Goal: Information Seeking & Learning: Learn about a topic

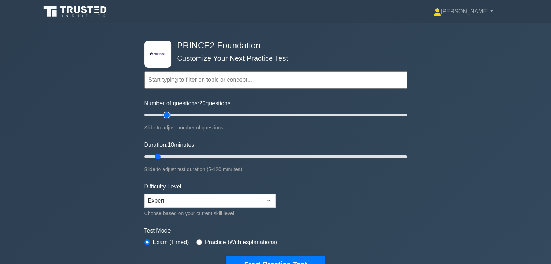
type input "20"
click at [169, 115] on input "Number of questions: 20 questions" at bounding box center [275, 115] width 263 height 9
drag, startPoint x: 158, startPoint y: 158, endPoint x: 180, endPoint y: 156, distance: 22.2
type input "20"
click at [180, 156] on input "Duration: 20 minutes" at bounding box center [275, 156] width 263 height 9
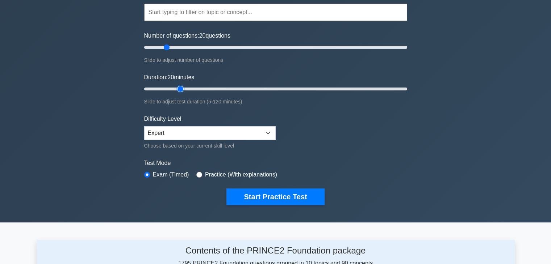
scroll to position [72, 0]
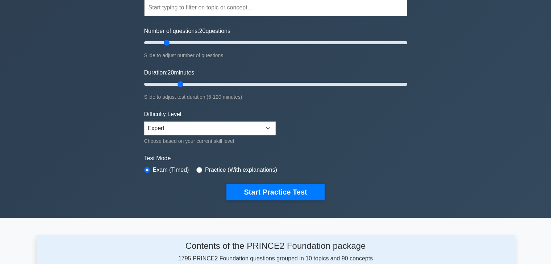
click at [240, 168] on label "Practice (With explanations)" at bounding box center [241, 170] width 72 height 9
click at [199, 169] on input "radio" at bounding box center [199, 170] width 6 height 6
radio input "true"
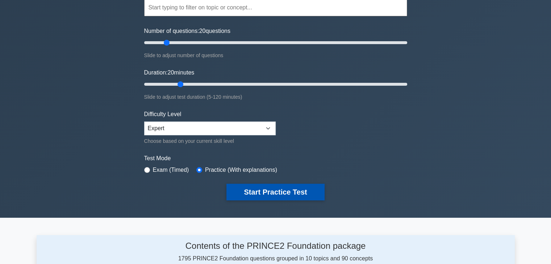
click at [256, 193] on button "Start Practice Test" at bounding box center [275, 192] width 98 height 17
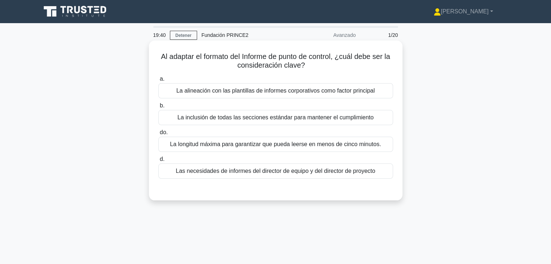
click at [329, 170] on font "Las necesidades de informes del director de equipo y del director de proyecto" at bounding box center [275, 171] width 199 height 6
click at [158, 162] on input "d. Las necesidades de informes del director de equipo y del director de proyecto" at bounding box center [158, 159] width 0 height 5
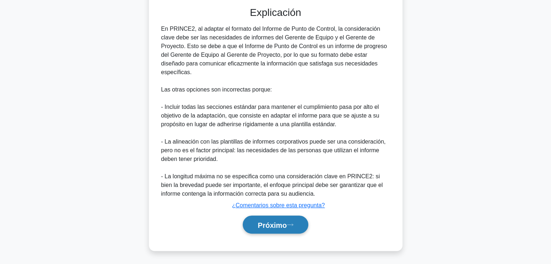
click at [286, 224] on font "Próximo" at bounding box center [271, 225] width 29 height 8
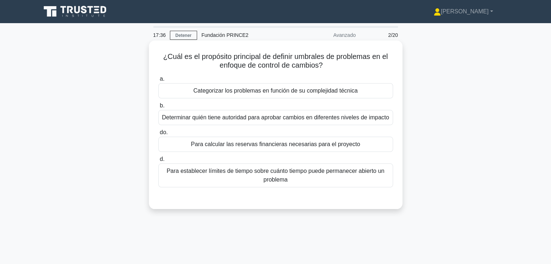
click at [271, 123] on div "Determinar quién tiene autoridad para aprobar cambios en diferentes niveles de …" at bounding box center [275, 117] width 235 height 15
click at [158, 108] on input "b. Determinar quién tiene autoridad para aprobar cambios en diferentes niveles …" at bounding box center [158, 106] width 0 height 5
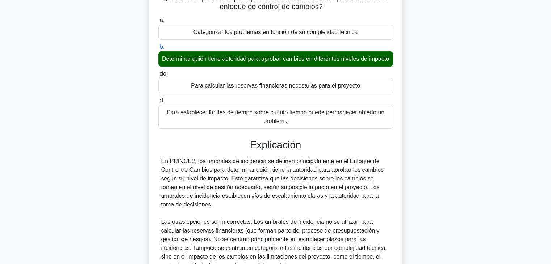
scroll to position [139, 0]
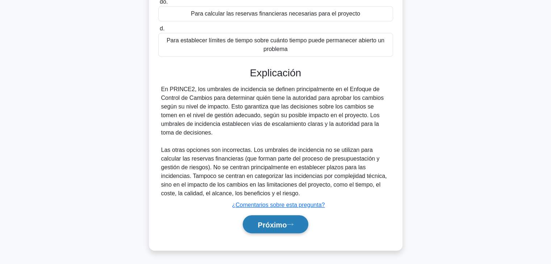
click at [290, 220] on button "Próximo" at bounding box center [275, 224] width 65 height 18
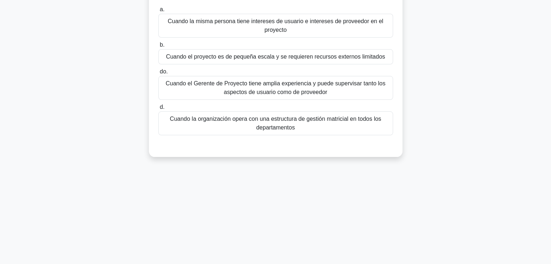
scroll to position [0, 0]
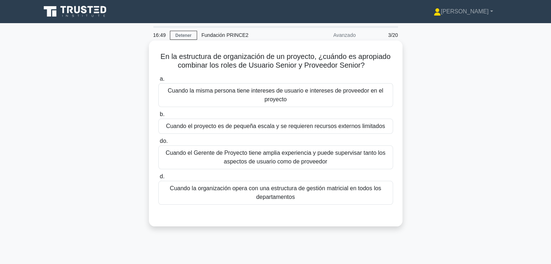
click at [305, 99] on font "Cuando la misma persona tiene intereses de usuario e intereses de proveedor en …" at bounding box center [275, 95] width 228 height 17
click at [158, 81] on input "a. Cuando la misma persona tiene intereses de usuario e intereses de proveedor …" at bounding box center [158, 79] width 0 height 5
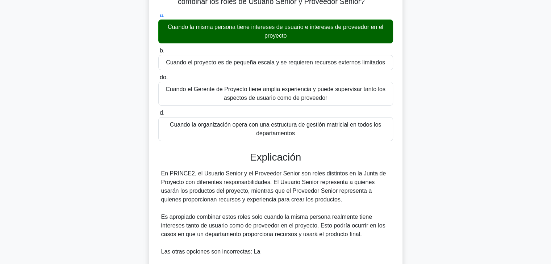
scroll to position [181, 0]
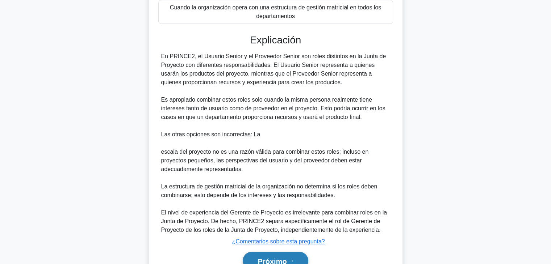
click at [278, 262] on font "Próximo" at bounding box center [271, 261] width 29 height 8
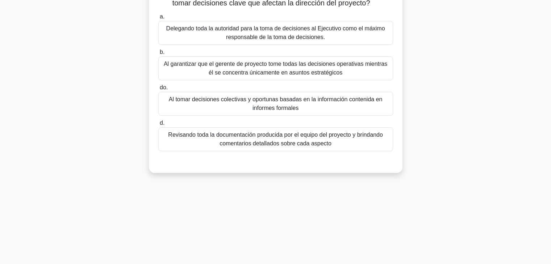
scroll to position [0, 0]
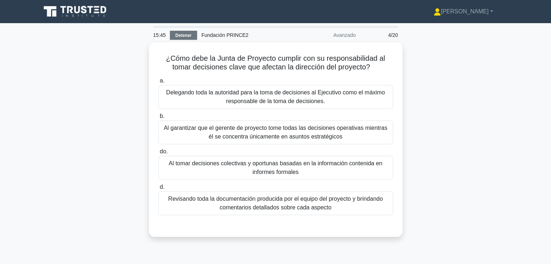
click at [189, 35] on font "Detener" at bounding box center [183, 35] width 16 height 5
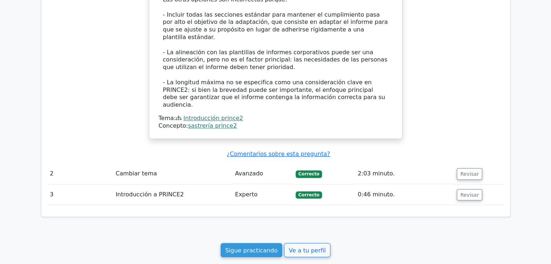
scroll to position [615, 0]
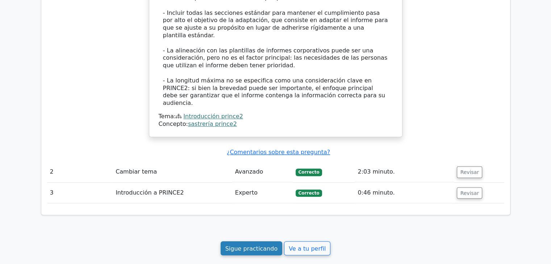
click at [268, 245] on font "Sigue practicando" at bounding box center [251, 248] width 52 height 7
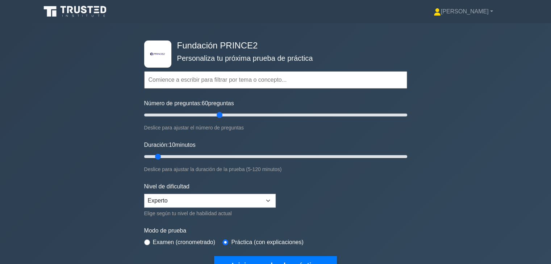
drag, startPoint x: 180, startPoint y: 114, endPoint x: 220, endPoint y: 113, distance: 40.6
type input "60"
click at [220, 113] on input "Número de preguntas: 60 preguntas" at bounding box center [275, 115] width 263 height 9
drag, startPoint x: 160, startPoint y: 156, endPoint x: 269, endPoint y: 157, distance: 109.0
type input "60"
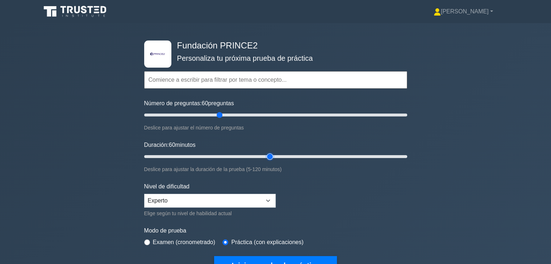
click at [269, 157] on input "Duración: 60 minutos" at bounding box center [275, 156] width 263 height 9
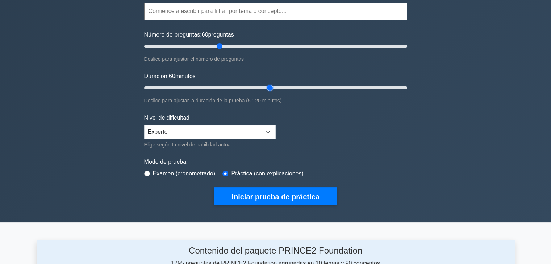
scroll to position [72, 0]
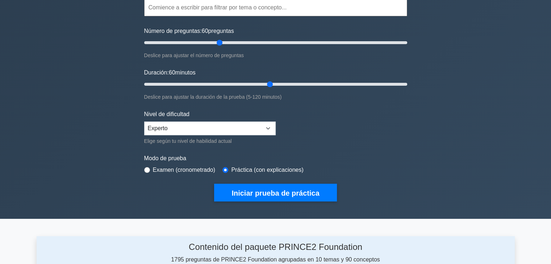
click at [172, 172] on font "Examen (cronometrado)" at bounding box center [184, 170] width 63 height 6
click at [161, 168] on font "Examen (cronometrado)" at bounding box center [184, 170] width 63 height 6
click at [148, 167] on input "radio" at bounding box center [147, 170] width 6 height 6
radio input "true"
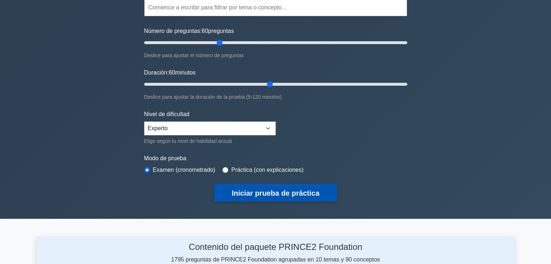
click at [251, 189] on font "Iniciar prueba de práctica" at bounding box center [275, 193] width 88 height 8
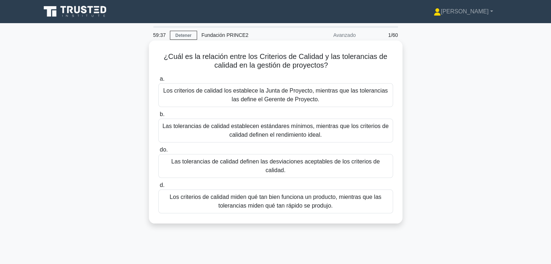
click at [332, 164] on font "Las tolerancias de calidad definen las desviaciones aceptables de los criterios…" at bounding box center [275, 166] width 208 height 15
click at [158, 152] on input "do. Las tolerancias de calidad definen las desviaciones aceptables de los crite…" at bounding box center [158, 150] width 0 height 5
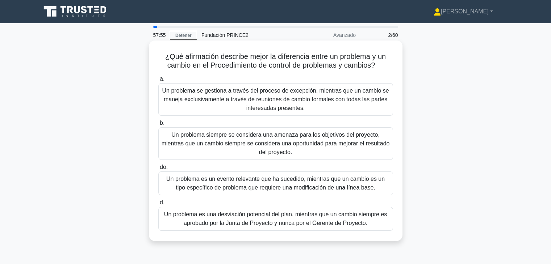
click at [279, 95] on font "Un problema se gestiona a través del proceso de excepción, mientras que un camb…" at bounding box center [275, 100] width 227 height 24
click at [158, 81] on input "a. Un problema se gestiona a través del proceso de excepción, mientras que un c…" at bounding box center [158, 79] width 0 height 5
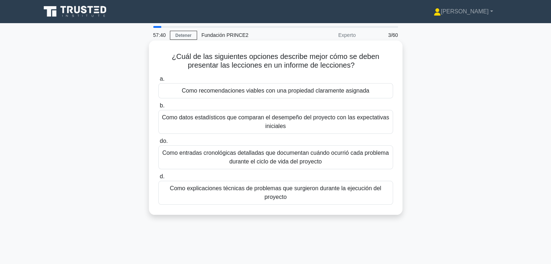
click at [283, 94] on font "Como recomendaciones viables con una propiedad claramente asignada" at bounding box center [276, 91] width 188 height 6
click at [158, 81] on input "a. Como recomendaciones viables con una propiedad claramente asignada" at bounding box center [158, 79] width 0 height 5
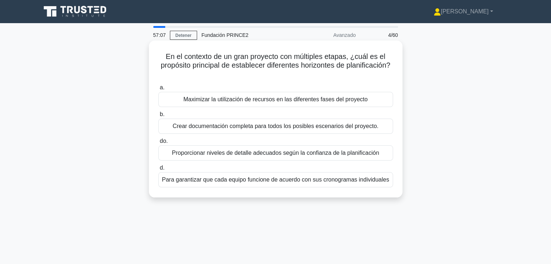
click at [250, 155] on font "Proporcionar niveles de detalle adecuados según la confianza de la planificación" at bounding box center [275, 153] width 207 height 6
click at [158, 144] on input "do. Proporcionar niveles de detalle adecuados según la confianza de la planific…" at bounding box center [158, 141] width 0 height 5
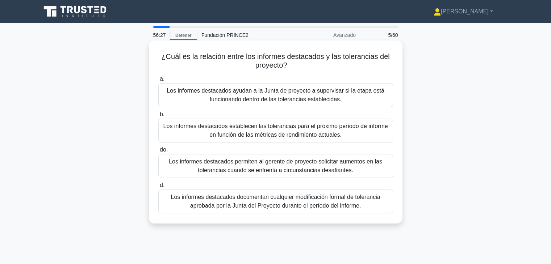
click at [275, 100] on font "Los informes destacados ayudan a la Junta de proyecto a supervisar si la etapa …" at bounding box center [275, 95] width 217 height 15
click at [158, 81] on input "a. Los informes destacados ayudan a la Junta de proyecto a supervisar si la eta…" at bounding box center [158, 79] width 0 height 5
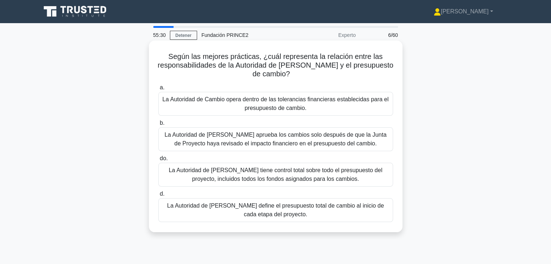
click at [296, 111] on font "La Autoridad de Cambio opera dentro de las tolerancias financieras establecidas…" at bounding box center [275, 103] width 226 height 15
click at [158, 90] on input "a. La Autoridad de Cambio opera dentro de las tolerancias financieras estableci…" at bounding box center [158, 87] width 0 height 5
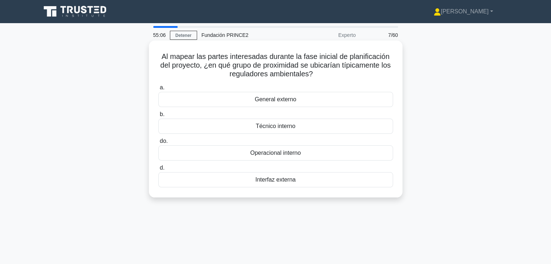
click at [299, 102] on div "General externo" at bounding box center [275, 99] width 235 height 15
click at [158, 90] on input "a. General externo" at bounding box center [158, 87] width 0 height 5
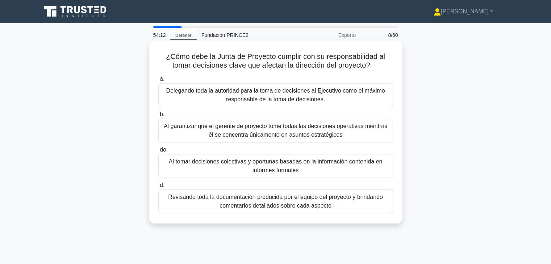
click at [263, 165] on font "Al tomar decisiones colectivas y oportunas basadas en la información contenida …" at bounding box center [276, 166] width 214 height 15
click at [158, 152] on input "do. Al tomar decisiones colectivas y oportunas basadas en la información conten…" at bounding box center [158, 150] width 0 height 5
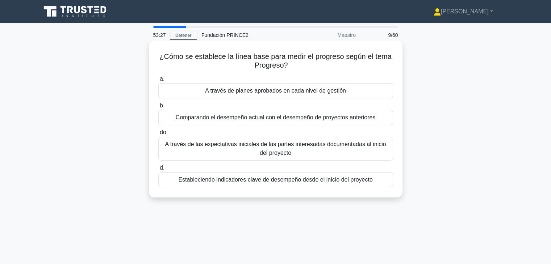
click at [263, 150] on font "A través de las expectativas iniciales de las partes interesadas documentadas a…" at bounding box center [275, 148] width 228 height 17
click at [158, 135] on input "do. A través de las expectativas iniciales de las partes interesadas documentad…" at bounding box center [158, 132] width 0 height 5
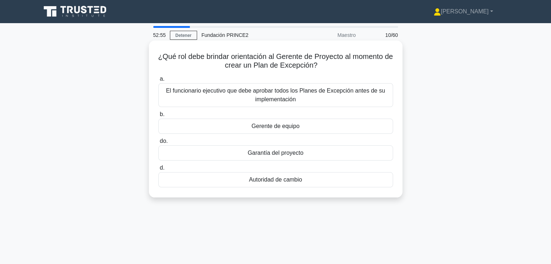
click at [288, 126] on font "Gerente de equipo" at bounding box center [275, 126] width 48 height 6
click at [158, 117] on input "b. Gerente de equipo" at bounding box center [158, 114] width 0 height 5
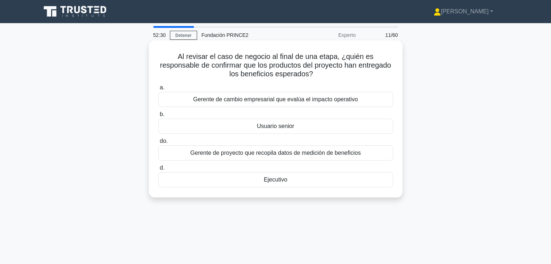
click at [271, 127] on font "Usuario senior" at bounding box center [275, 126] width 37 height 6
click at [158, 117] on input "b. Usuario senior" at bounding box center [158, 114] width 0 height 5
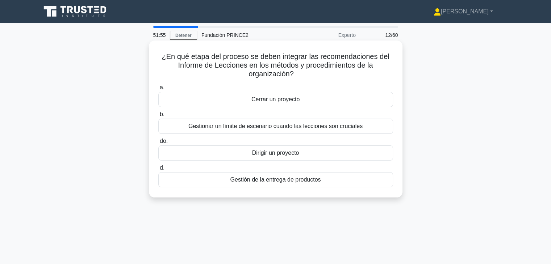
click at [307, 103] on div "Cerrar un proyecto" at bounding box center [275, 99] width 235 height 15
click at [158, 90] on input "a. Cerrar un proyecto" at bounding box center [158, 87] width 0 height 5
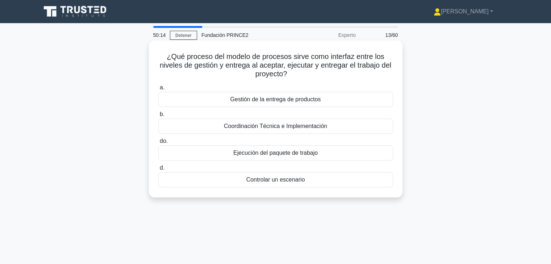
click at [287, 155] on font "Ejecución del paquete de trabajo" at bounding box center [275, 153] width 84 height 6
click at [158, 144] on input "do. Ejecución del paquete de trabajo" at bounding box center [158, 141] width 0 height 5
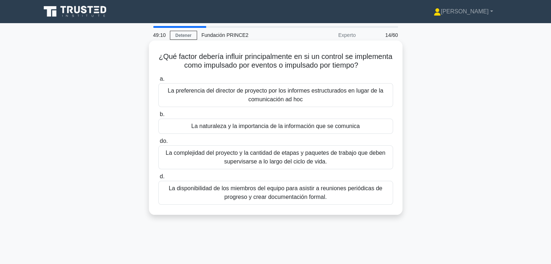
click at [274, 160] on font "La complejidad del proyecto y la cantidad de etapas y paquetes de trabajo que d…" at bounding box center [275, 157] width 220 height 15
click at [158, 144] on input "do. La complejidad del proyecto y la cantidad de etapas y paquetes de trabajo q…" at bounding box center [158, 141] width 0 height 5
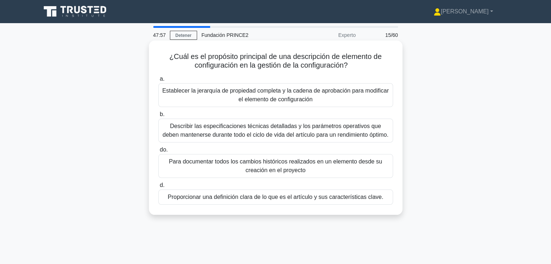
click at [287, 198] on font "Proporcionar una definición clara de lo que es el artículo y sus característica…" at bounding box center [275, 197] width 215 height 6
click at [158, 188] on input "d. Proporcionar una definición clara de lo que es el artículo y sus característ…" at bounding box center [158, 185] width 0 height 5
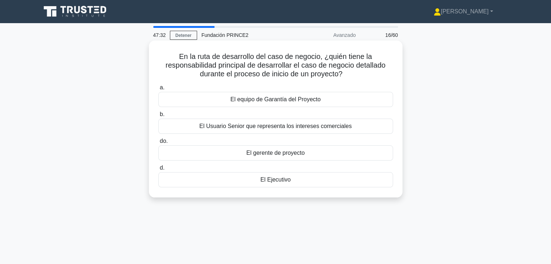
click at [286, 156] on font "El gerente de proyecto" at bounding box center [275, 153] width 58 height 6
click at [158, 144] on input "do. El gerente de proyecto" at bounding box center [158, 141] width 0 height 5
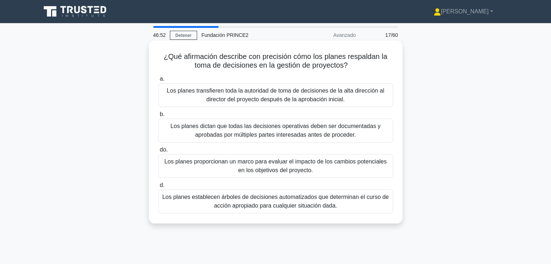
click at [280, 169] on font "Los planes proporcionan un marco para evaluar el impacto de los cambios potenci…" at bounding box center [275, 166] width 222 height 15
click at [158, 152] on input "do. Los planes proporcionan un marco para evaluar el impacto de los cambios pot…" at bounding box center [158, 150] width 0 height 5
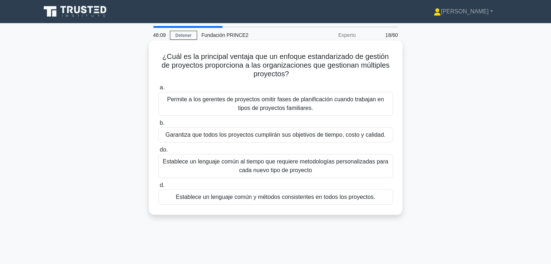
click at [245, 199] on font "Establece un lenguaje común y métodos consistentes en todos los proyectos." at bounding box center [275, 197] width 199 height 6
click at [158, 188] on input "d. Establece un lenguaje común y métodos consistentes en todos los proyectos." at bounding box center [158, 185] width 0 height 5
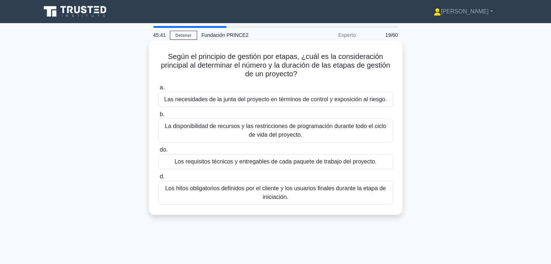
click at [293, 102] on font "Las necesidades de la junta del proyecto en términos de control y exposición al…" at bounding box center [275, 99] width 223 height 6
click at [158, 90] on input "a. Las necesidades de la junta del proyecto en términos de control y exposición…" at bounding box center [158, 87] width 0 height 5
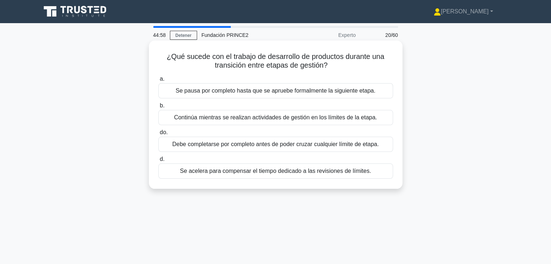
click at [266, 119] on font "Continúa mientras se realizan actividades de gestión en los límites de la etapa." at bounding box center [275, 117] width 203 height 6
click at [158, 108] on input "b. Continúa mientras se realizan actividades de gestión en los límites de la et…" at bounding box center [158, 106] width 0 height 5
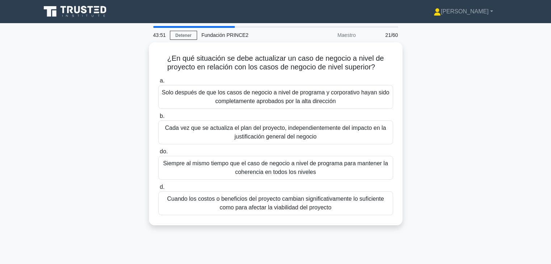
drag, startPoint x: 326, startPoint y: 202, endPoint x: 456, endPoint y: 162, distance: 136.3
drag, startPoint x: 456, startPoint y: 162, endPoint x: 506, endPoint y: 173, distance: 50.8
click at [506, 173] on div "¿En qué situación se debe actualizar un caso de negocio a nivel de proyecto en …" at bounding box center [276, 138] width 478 height 192
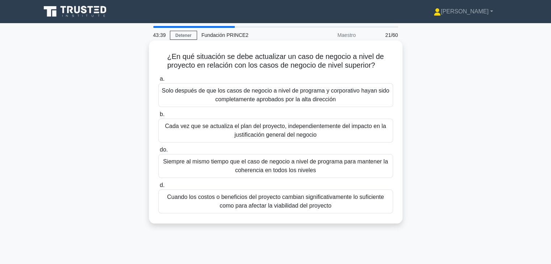
click at [351, 201] on font "Cuando los costos o beneficios del proyecto cambian significativamente lo sufic…" at bounding box center [275, 201] width 217 height 15
click at [158, 188] on input "d. Cuando los costos o beneficios del proyecto cambian significativamente lo su…" at bounding box center [158, 185] width 0 height 5
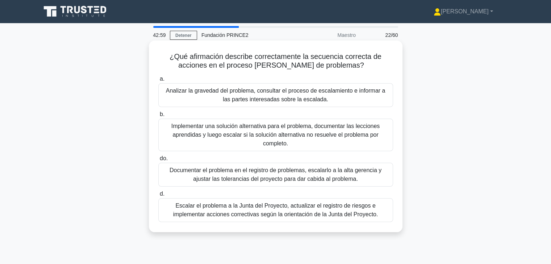
click at [273, 97] on font "Analizar la gravedad del problema, consultar el proceso de escalamiento e infor…" at bounding box center [275, 95] width 219 height 15
click at [158, 81] on input "a. Analizar la gravedad del problema, consultar el proceso de escalamiento e in…" at bounding box center [158, 79] width 0 height 5
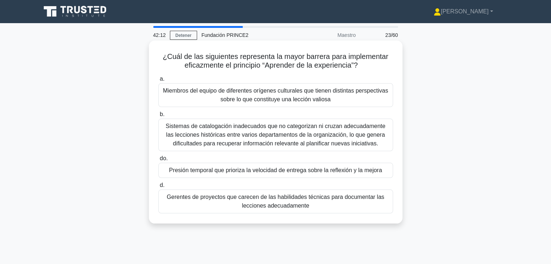
click at [276, 142] on font "Sistemas de catalogación inadecuados que no categorizan ni cruzan adecuadamente…" at bounding box center [275, 135] width 220 height 24
click at [158, 117] on input "b. Sistemas de catalogación inadecuados que no categorizan ni cruzan adecuadame…" at bounding box center [158, 114] width 0 height 5
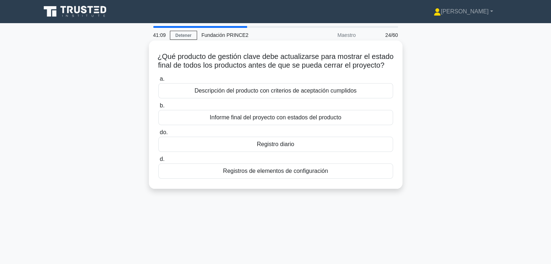
click at [304, 125] on div "Informe final del proyecto con estados del producto" at bounding box center [275, 117] width 235 height 15
click at [158, 108] on input "b. Informe final del proyecto con estados del producto" at bounding box center [158, 106] width 0 height 5
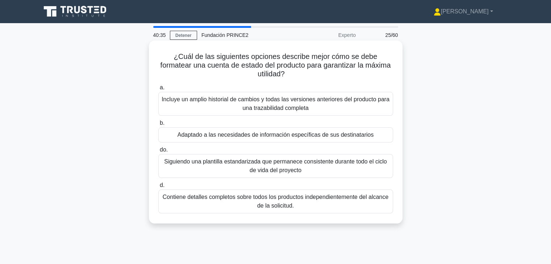
click at [262, 132] on font "Adaptado a las necesidades de información específicas de sus destinatarios" at bounding box center [275, 135] width 196 height 6
click at [158, 126] on input "b. Adaptado a las necesidades de información específicas de sus destinatarios" at bounding box center [158, 123] width 0 height 5
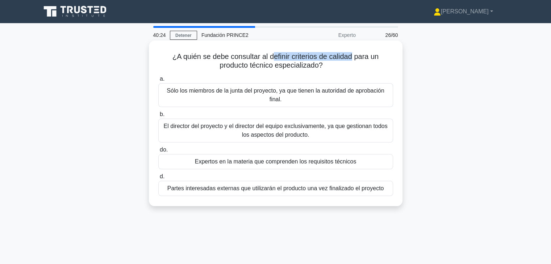
drag, startPoint x: 272, startPoint y: 56, endPoint x: 352, endPoint y: 55, distance: 80.0
click at [352, 55] on font "¿A quién se debe consultar al definir criterios de calidad para un producto téc…" at bounding box center [275, 60] width 206 height 17
click at [338, 67] on h5 "¿A quién se debe consultar al definir criterios de calidad para un producto téc…" at bounding box center [275, 61] width 236 height 18
click at [223, 167] on div "Expertos en la materia que comprenden los requisitos técnicos" at bounding box center [275, 161] width 235 height 15
click at [158, 152] on input "do. Expertos en la materia que comprenden los requisitos técnicos" at bounding box center [158, 150] width 0 height 5
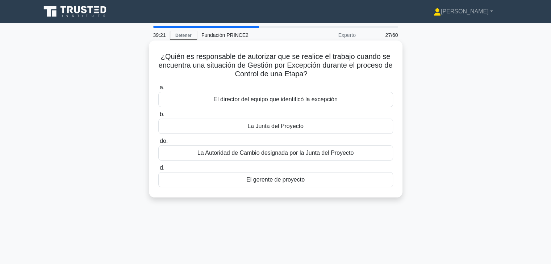
click at [273, 128] on font "La Junta del Proyecto" at bounding box center [275, 126] width 56 height 6
click at [158, 117] on input "b. La Junta del Proyecto" at bounding box center [158, 114] width 0 height 5
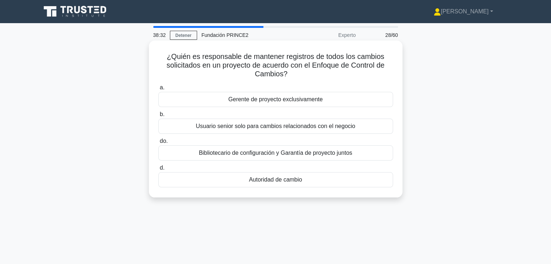
click at [277, 102] on font "Gerente de proyecto exclusivamente" at bounding box center [275, 99] width 94 height 6
click at [158, 90] on input "a. Gerente de proyecto exclusivamente" at bounding box center [158, 87] width 0 height 5
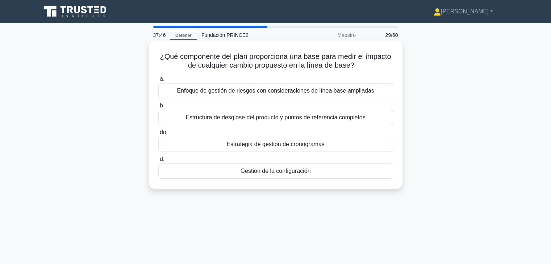
click at [268, 93] on font "Enfoque de gestión de riesgos con consideraciones de línea base ampliadas" at bounding box center [275, 91] width 197 height 6
click at [158, 81] on input "a. Enfoque de gestión de riesgos con consideraciones de línea base ampliadas" at bounding box center [158, 79] width 0 height 5
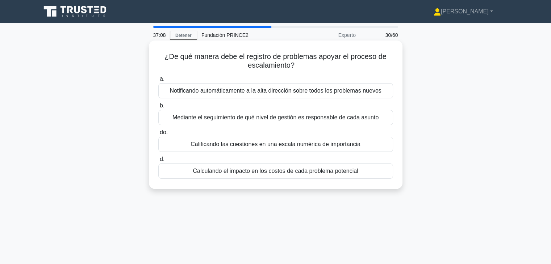
click at [262, 122] on font "Mediante el seguimiento de qué nivel de gestión es responsable de cada asunto" at bounding box center [275, 117] width 206 height 9
click at [158, 108] on input "b. Mediante el seguimiento de qué nivel de gestión es responsable de cada asunto" at bounding box center [158, 106] width 0 height 5
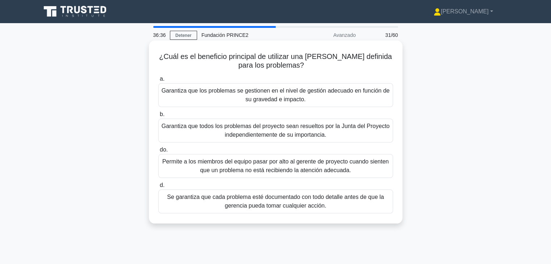
click at [316, 101] on font "Garantiza que los problemas se gestionen en el nivel de gestión adecuado en fun…" at bounding box center [275, 95] width 228 height 17
click at [158, 81] on input "a. Garantiza que los problemas se gestionen en el nivel de gestión adecuado en …" at bounding box center [158, 79] width 0 height 5
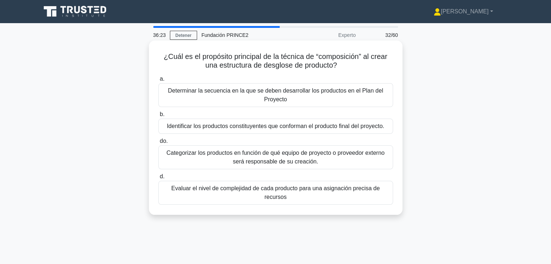
click at [276, 128] on font "Identificar los productos constituyentes que conforman el producto final del pr…" at bounding box center [275, 126] width 217 height 6
click at [158, 117] on input "b. Identificar los productos constituyentes que conforman el producto final del…" at bounding box center [158, 114] width 0 height 5
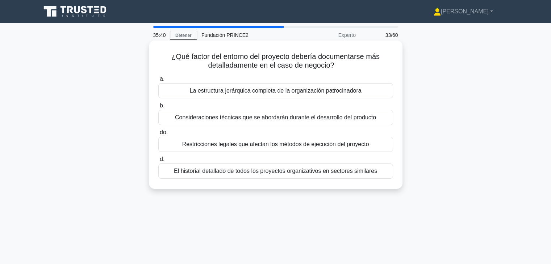
click at [238, 172] on font "El historial detallado de todos los proyectos organizativos en sectores similar…" at bounding box center [275, 171] width 203 height 6
click at [158, 162] on input "d. El historial detallado de todos los proyectos organizativos en sectores simi…" at bounding box center [158, 159] width 0 height 5
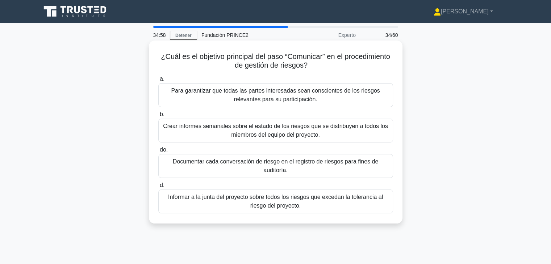
click at [300, 96] on font "Para garantizar que todas las partes interesadas sean conscientes de los riesgo…" at bounding box center [275, 95] width 228 height 17
click at [158, 81] on input "a. Para garantizar que todas las partes interesadas sean conscientes de los rie…" at bounding box center [158, 79] width 0 height 5
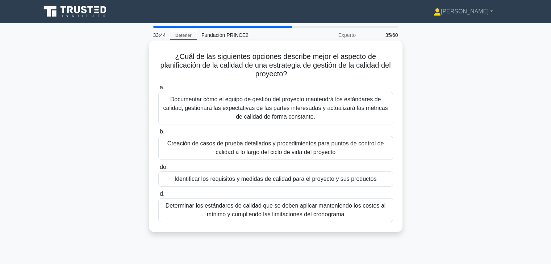
click at [326, 115] on font "Documentar cómo el equipo de gestión del proyecto mantendrá los estándares de c…" at bounding box center [275, 108] width 228 height 26
click at [158, 90] on input "a. Documentar cómo el equipo de gestión del proyecto mantendrá los estándares d…" at bounding box center [158, 87] width 0 height 5
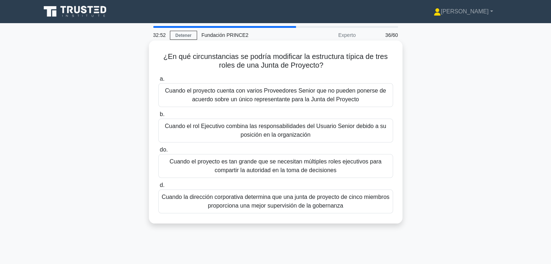
click at [347, 99] on font "Cuando el proyecto cuenta con varios Proveedores Senior que no pueden ponerse d…" at bounding box center [275, 95] width 221 height 15
click at [158, 81] on input "a. Cuando el proyecto cuenta con varios Proveedores Senior que no pueden poners…" at bounding box center [158, 79] width 0 height 5
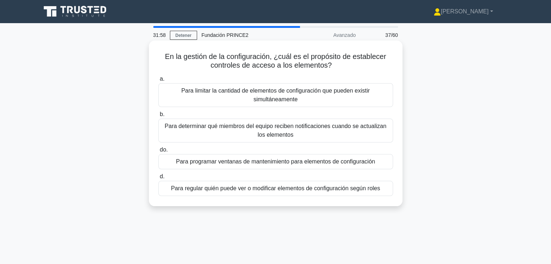
click at [304, 102] on font "Para limitar la cantidad de elementos de configuración que pueden existir simul…" at bounding box center [275, 95] width 228 height 17
click at [158, 81] on input "a. Para limitar la cantidad de elementos de configuración que pueden existir si…" at bounding box center [158, 79] width 0 height 5
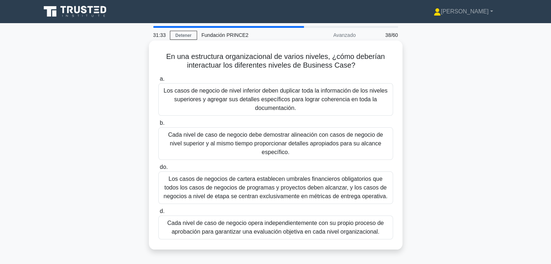
click at [274, 137] on font "Cada nivel de caso de negocio debe demostrar alineación con casos de negocio de…" at bounding box center [275, 144] width 215 height 24
click at [158, 126] on input "b. Cada nivel de caso de negocio debe demostrar alineación con casos de negocio…" at bounding box center [158, 123] width 0 height 5
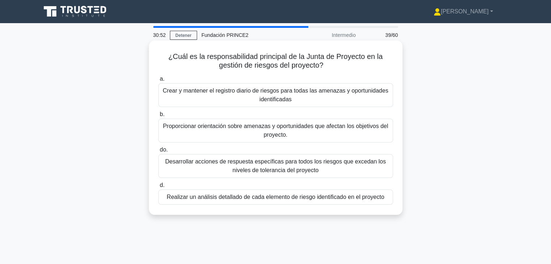
click at [262, 173] on font "Desarrollar acciones de respuesta específicas para todos los riesgos que exceda…" at bounding box center [275, 166] width 220 height 15
click at [158, 152] on input "do. Desarrollar acciones de respuesta específicas para todos los riesgos que ex…" at bounding box center [158, 150] width 0 height 5
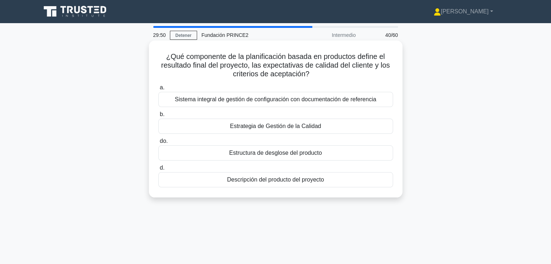
click at [271, 129] on font "Estrategia de Gestión de la Calidad" at bounding box center [275, 126] width 91 height 6
click at [158, 117] on input "b. Estrategia de Gestión de la Calidad" at bounding box center [158, 114] width 0 height 5
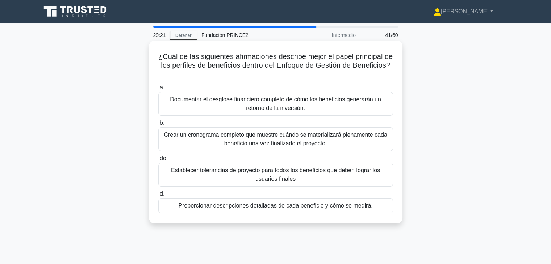
click at [241, 207] on font "Proporcionar descripciones detalladas de cada beneficio y cómo se medirá." at bounding box center [275, 206] width 194 height 6
click at [158, 197] on input "d. Proporcionar descripciones detalladas de cada beneficio y cómo se medirá." at bounding box center [158, 194] width 0 height 5
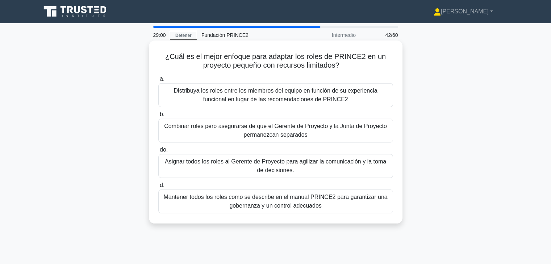
click at [245, 139] on font "Combinar roles pero asegurarse de que el Gerente de Proyecto y la Junta de Proy…" at bounding box center [275, 130] width 228 height 17
click at [158, 117] on input "b. Combinar roles pero asegurarse de que el Gerente de Proyecto y la Junta de P…" at bounding box center [158, 114] width 0 height 5
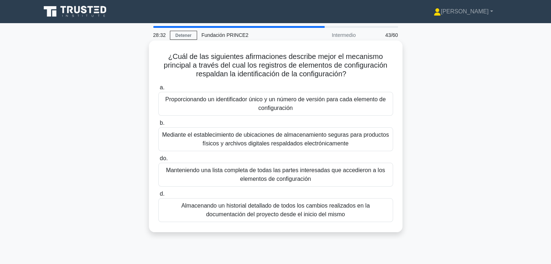
drag, startPoint x: 266, startPoint y: 83, endPoint x: 230, endPoint y: 66, distance: 40.0
click at [230, 66] on font "¿Cuál de las siguientes afirmaciones describe mejor el mecanismo principal a tr…" at bounding box center [275, 64] width 223 height 25
click at [308, 106] on font "Proporcionando un identificador único y un número de versión para cada elemento…" at bounding box center [275, 103] width 228 height 17
click at [158, 90] on input "a. Proporcionando un identificador único y un número de versión para cada eleme…" at bounding box center [158, 87] width 0 height 5
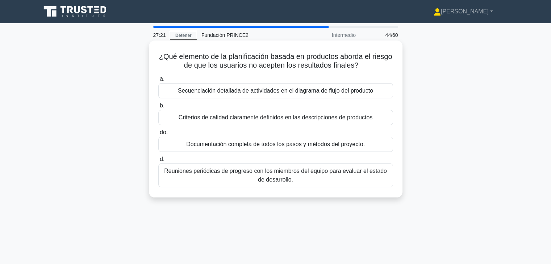
click at [262, 120] on font "Criterios de calidad claramente definidos en las descripciones de productos" at bounding box center [275, 117] width 194 height 6
click at [158, 108] on input "b. Criterios de calidad claramente definidos en las descripciones de productos" at bounding box center [158, 106] width 0 height 5
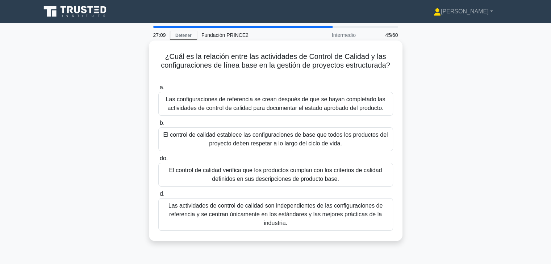
click at [261, 174] on font "El control de calidad verifica que los productos cumplan con los criterios de c…" at bounding box center [275, 174] width 213 height 15
click at [158, 161] on input "do. El control de calidad verifica que los productos cumplan con los criterios …" at bounding box center [158, 158] width 0 height 5
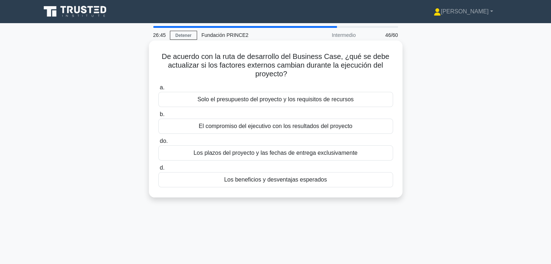
click at [277, 181] on font "Los beneficios y desventajas esperados" at bounding box center [275, 180] width 103 height 6
click at [158, 171] on input "d. Los beneficios y desventajas esperados" at bounding box center [158, 168] width 0 height 5
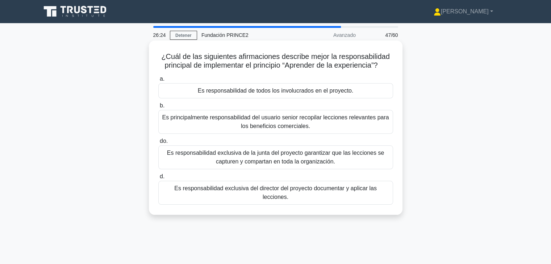
click at [292, 93] on font "Es responsabilidad de todos los involucrados en el proyecto." at bounding box center [276, 91] width 156 height 6
click at [158, 81] on input "a. Es responsabilidad de todos los involucrados en el proyecto." at bounding box center [158, 79] width 0 height 5
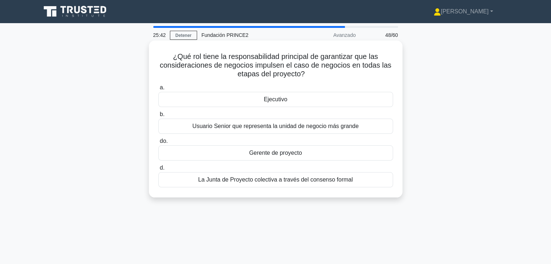
click at [288, 98] on div "Ejecutivo" at bounding box center [275, 99] width 235 height 15
click at [158, 90] on input "a. Ejecutivo" at bounding box center [158, 87] width 0 height 5
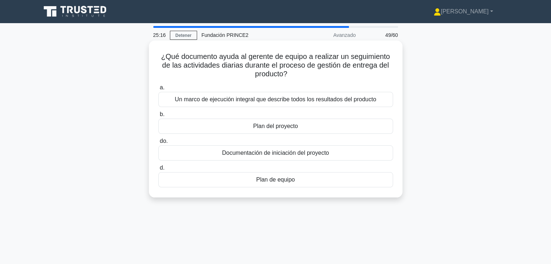
click at [279, 181] on font "Plan de equipo" at bounding box center [275, 180] width 39 height 6
click at [158, 171] on input "d. Plan de equipo" at bounding box center [158, 168] width 0 height 5
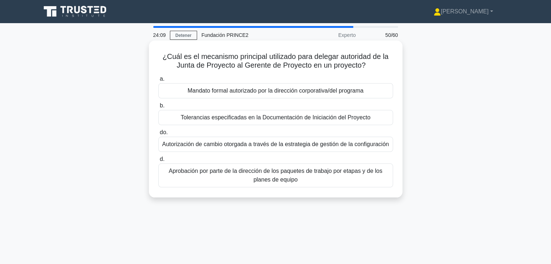
click at [238, 122] on font "Tolerancias especificadas en la Documentación de Iniciación del Proyecto" at bounding box center [276, 117] width 190 height 9
click at [158, 108] on input "b. Tolerancias especificadas en la Documentación de Iniciación del Proyecto" at bounding box center [158, 106] width 0 height 5
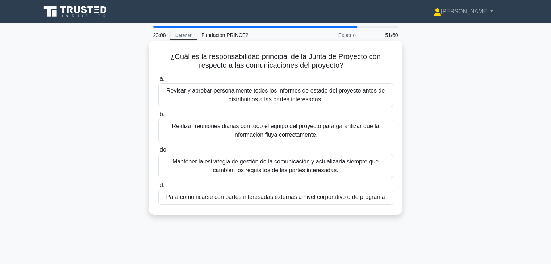
click at [241, 200] on font "Para comunicarse con partes interesadas externas a nivel corporativo o de progr…" at bounding box center [275, 197] width 219 height 6
click at [158, 188] on input "d. Para comunicarse con partes interesadas externas a nivel corporativo o de pr…" at bounding box center [158, 185] width 0 height 5
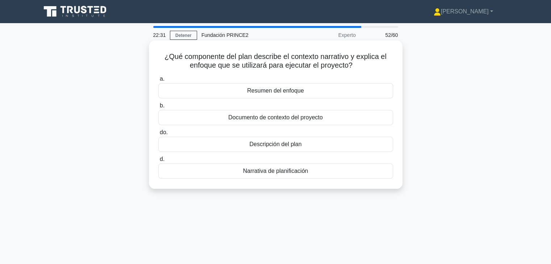
click at [270, 145] on font "Descripción del plan" at bounding box center [275, 144] width 52 height 6
click at [158, 135] on input "do. Descripción del plan" at bounding box center [158, 132] width 0 height 5
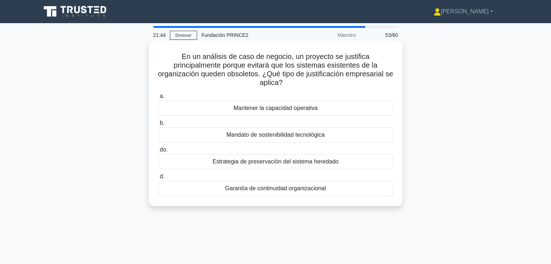
click at [274, 137] on font "Mandato de sostenibilidad tecnológica" at bounding box center [275, 135] width 98 height 6
click at [158, 126] on input "b. Mandato de sostenibilidad tecnológica" at bounding box center [158, 123] width 0 height 5
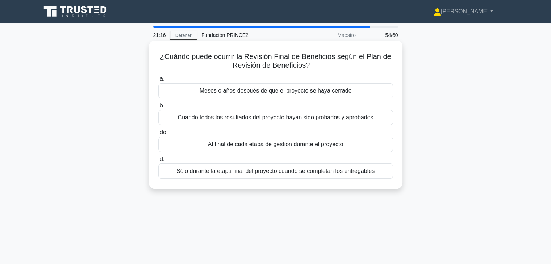
click at [260, 120] on font "Cuando todos los resultados del proyecto hayan sido probados y aprobados" at bounding box center [275, 117] width 195 height 6
click at [158, 108] on input "b. Cuando todos los resultados del proyecto hayan sido probados y aprobados" at bounding box center [158, 106] width 0 height 5
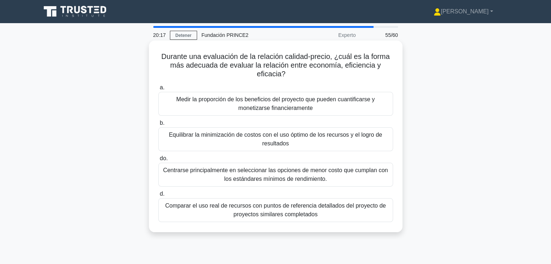
click at [320, 144] on font "Equilibrar la minimización de costos con el uso óptimo de los recursos y el log…" at bounding box center [275, 139] width 228 height 17
click at [158, 126] on input "b. Equilibrar la minimización de costos con el uso óptimo de los recursos y el …" at bounding box center [158, 123] width 0 height 5
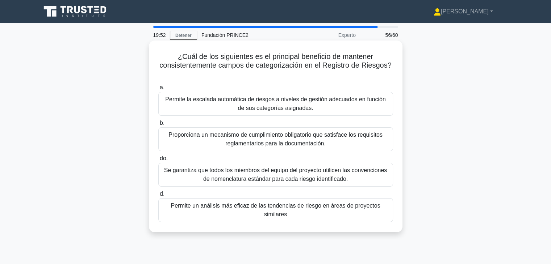
click at [258, 203] on font "Permite un análisis más eficaz de las tendencias de riesgo en áreas de proyecto…" at bounding box center [275, 210] width 209 height 15
click at [158, 197] on input "d. Permite un análisis más eficaz de las tendencias de riesgo en áreas de proye…" at bounding box center [158, 194] width 0 height 5
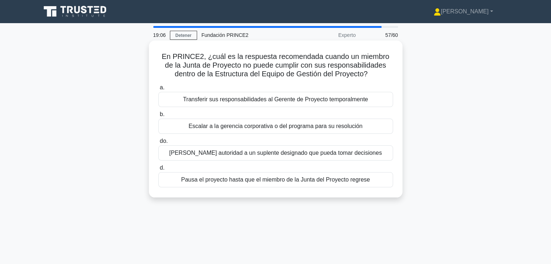
click at [240, 155] on font "Delegar autoridad a un suplente designado que pueda tomar decisiones" at bounding box center [275, 153] width 213 height 6
click at [158, 144] on input "do. Delegar autoridad a un suplente designado que pueda tomar decisiones" at bounding box center [158, 141] width 0 height 5
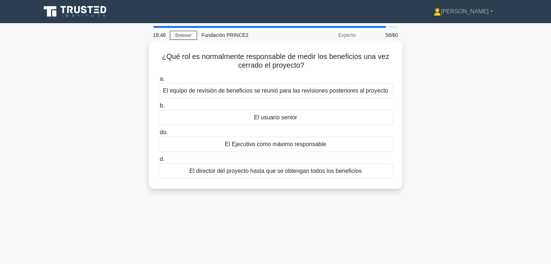
click at [264, 119] on font "El usuario senior" at bounding box center [275, 117] width 43 height 6
click at [158, 108] on input "b. El usuario senior" at bounding box center [158, 106] width 0 height 5
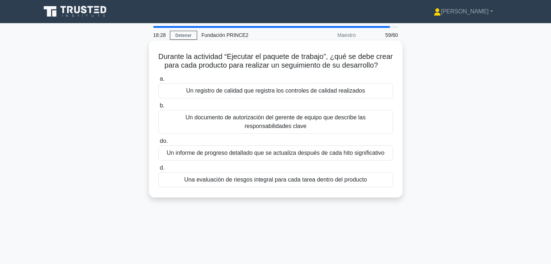
click at [259, 94] on font "Un registro de calidad que registra los controles de calidad realizados" at bounding box center [275, 91] width 179 height 6
click at [158, 81] on input "a. Un registro de calidad que registra los controles de calidad realizados" at bounding box center [158, 79] width 0 height 5
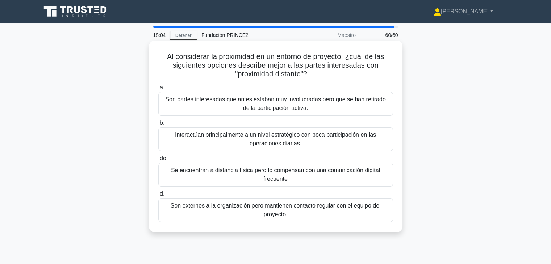
click at [253, 146] on font "Interactúan principalmente a un nivel estratégico con poca participación en las…" at bounding box center [275, 139] width 201 height 15
click at [158, 126] on input "b. Interactúan principalmente a un nivel estratégico con poca participación en …" at bounding box center [158, 123] width 0 height 5
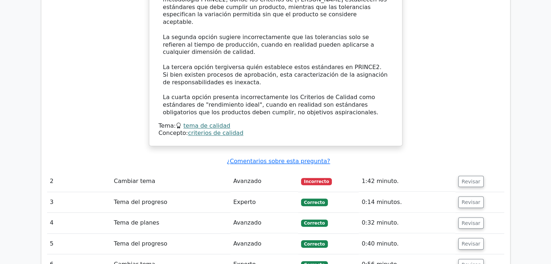
scroll to position [833, 0]
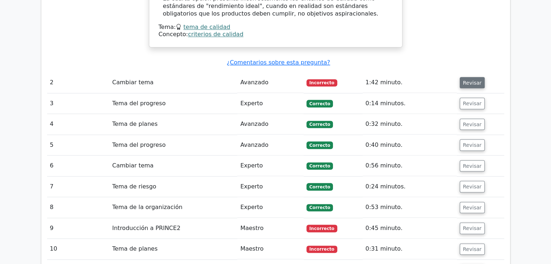
click at [470, 80] on font "Revisar" at bounding box center [472, 83] width 19 height 6
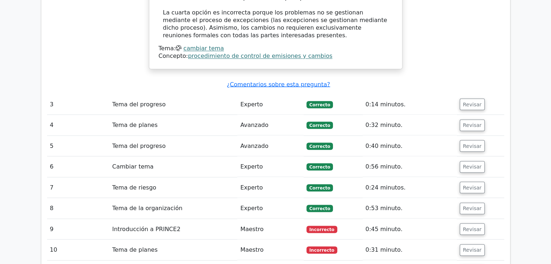
scroll to position [1339, 0]
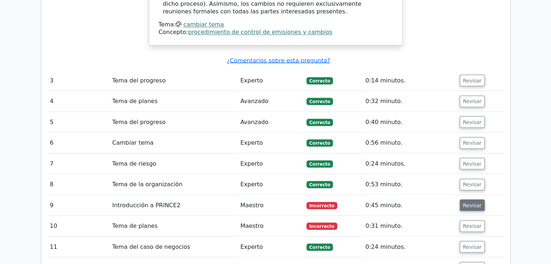
click at [475, 199] on button "Revisar" at bounding box center [471, 205] width 25 height 12
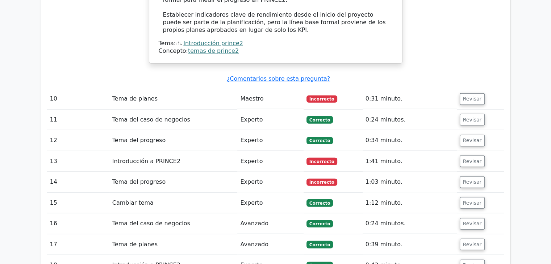
scroll to position [1846, 0]
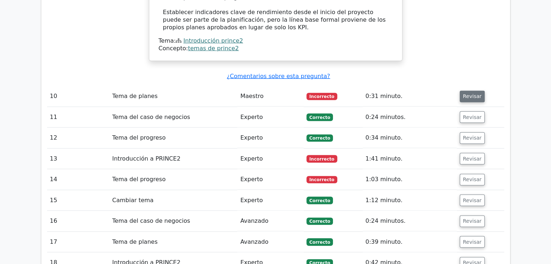
click at [463, 94] on font "Revisar" at bounding box center [472, 97] width 19 height 6
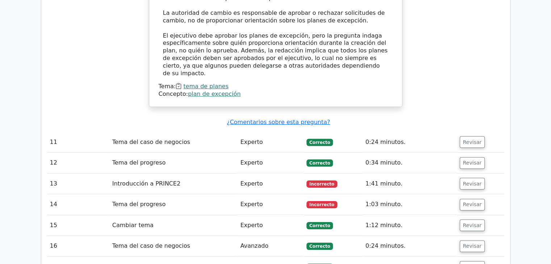
scroll to position [2245, 0]
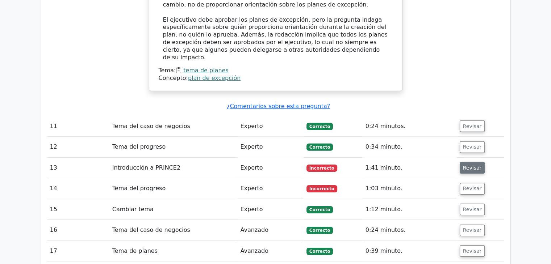
click at [468, 165] on font "Revisar" at bounding box center [472, 168] width 19 height 6
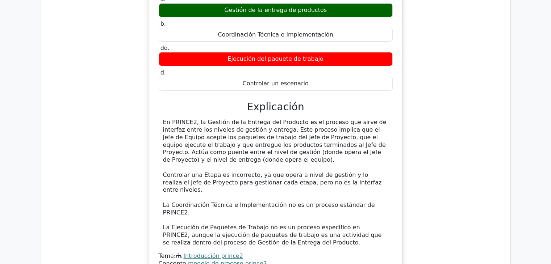
scroll to position [2570, 0]
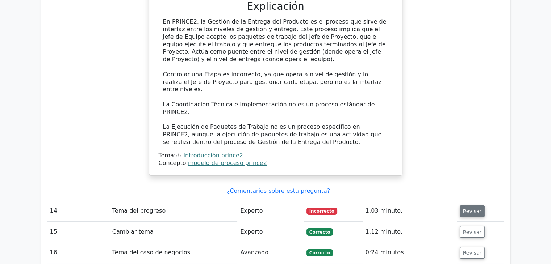
click at [475, 209] on font "Revisar" at bounding box center [472, 212] width 19 height 6
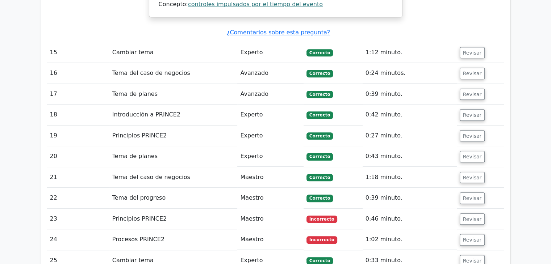
scroll to position [3159, 0]
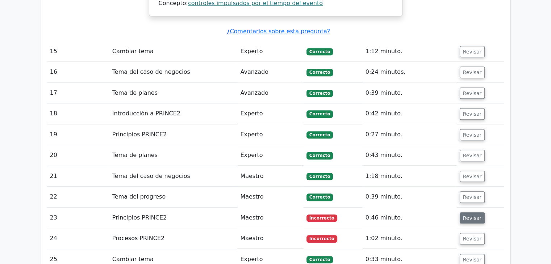
click at [472, 215] on font "Revisar" at bounding box center [472, 218] width 19 height 6
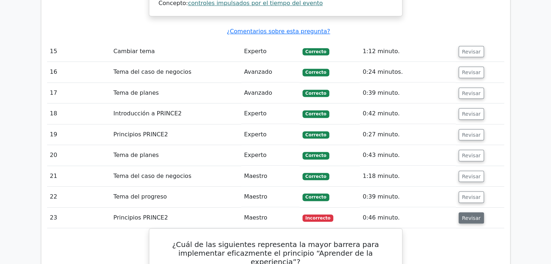
drag, startPoint x: 500, startPoint y: 147, endPoint x: 493, endPoint y: 150, distance: 7.3
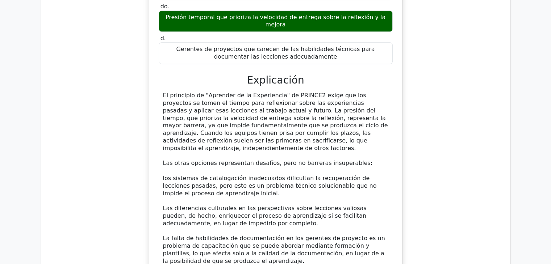
scroll to position [3558, 0]
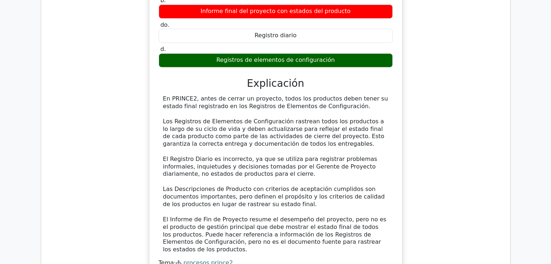
scroll to position [3920, 0]
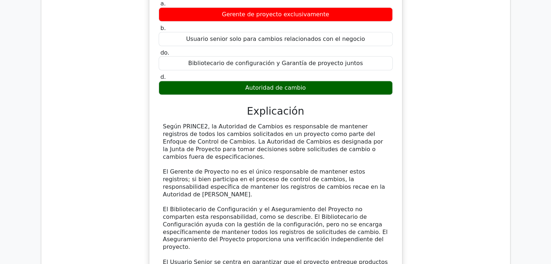
scroll to position [4354, 0]
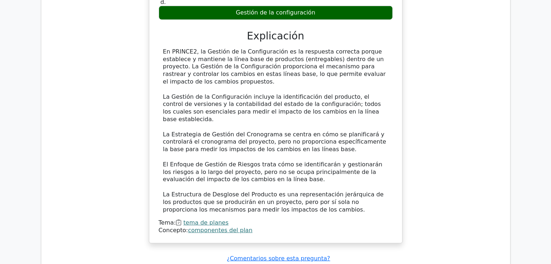
scroll to position [4825, 0]
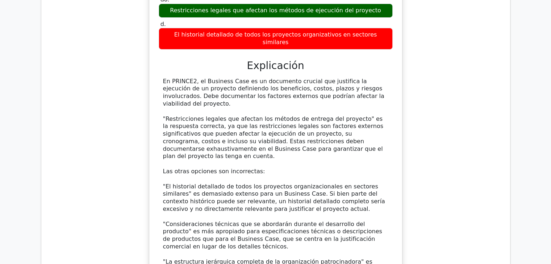
scroll to position [5295, 0]
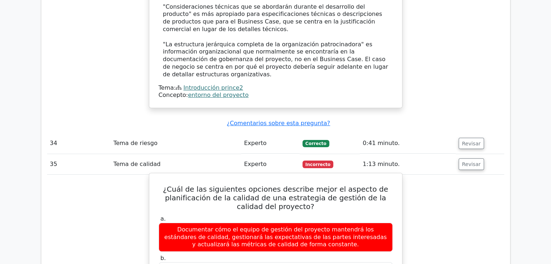
scroll to position [5730, 0]
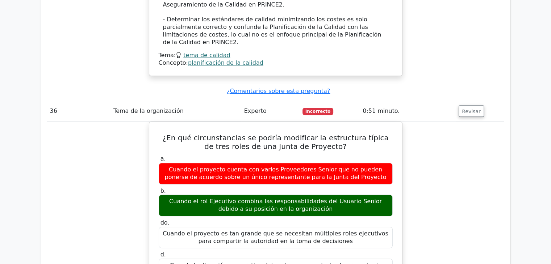
scroll to position [6128, 0]
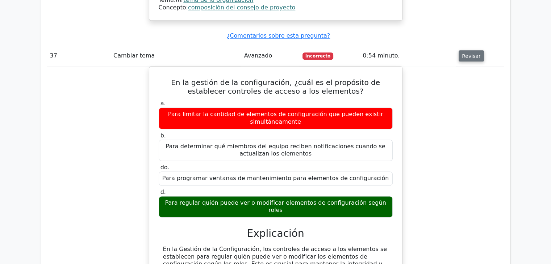
scroll to position [6454, 0]
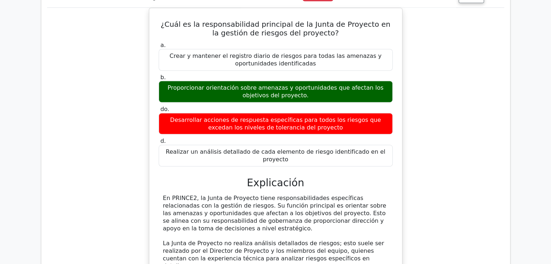
scroll to position [6888, 0]
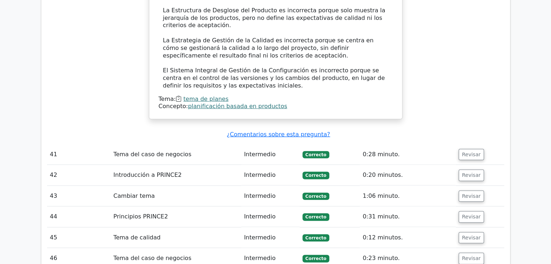
scroll to position [7540, 0]
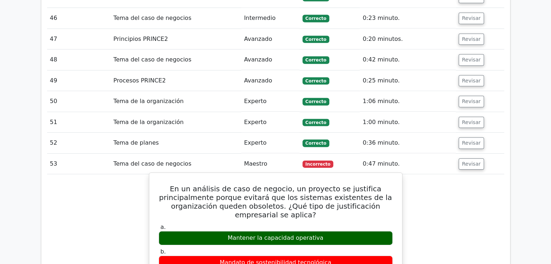
scroll to position [7866, 0]
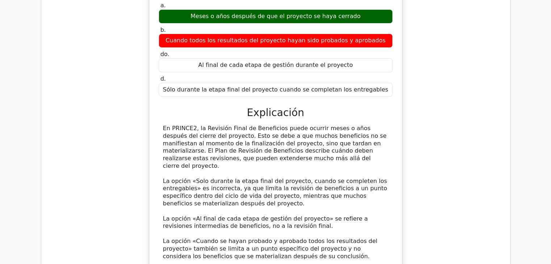
scroll to position [8331, 0]
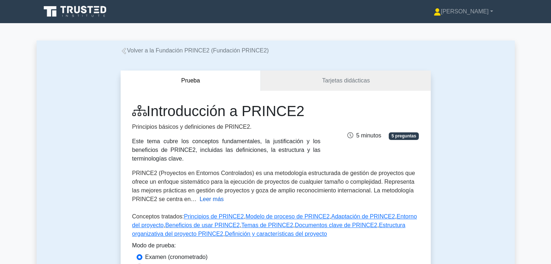
click at [204, 196] on font "Leer más" at bounding box center [211, 199] width 24 height 6
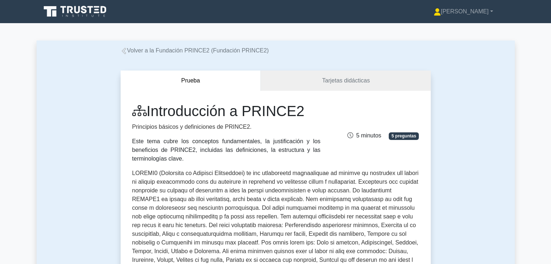
scroll to position [145, 0]
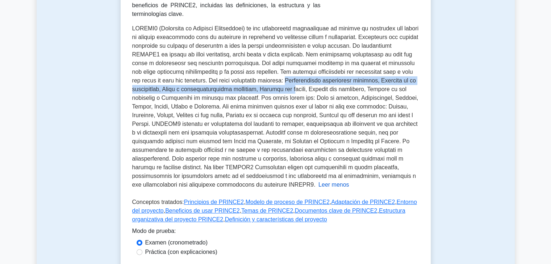
drag, startPoint x: 274, startPoint y: 73, endPoint x: 291, endPoint y: 85, distance: 21.6
click at [291, 85] on font at bounding box center [275, 106] width 286 height 163
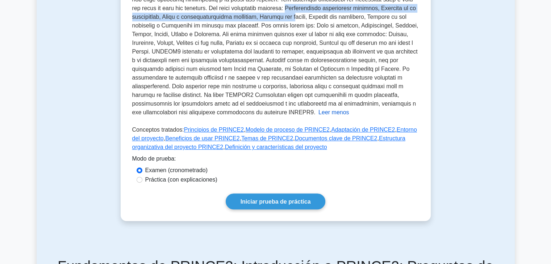
scroll to position [0, 0]
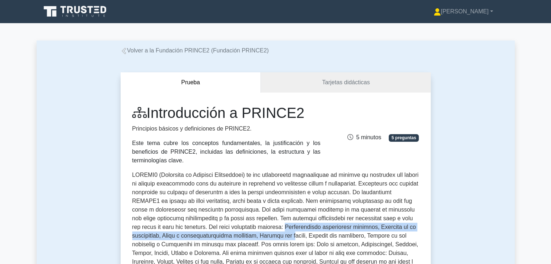
click at [135, 52] on font "Volver a la Fundación PRINCE2 (Fundación PRINCE2)" at bounding box center [198, 50] width 142 height 6
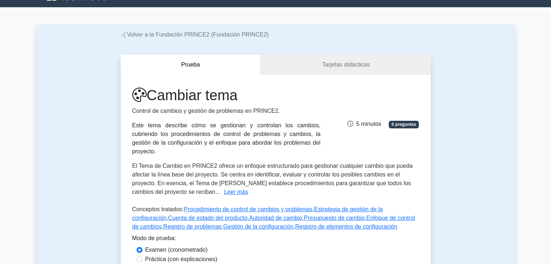
scroll to position [36, 0]
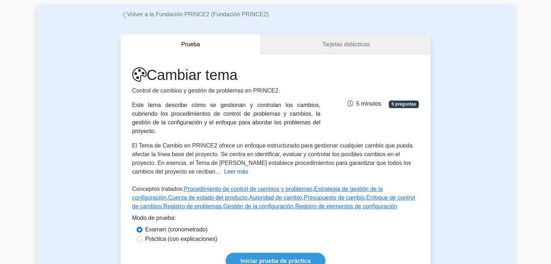
click at [224, 169] on font "Leer más" at bounding box center [236, 172] width 24 height 6
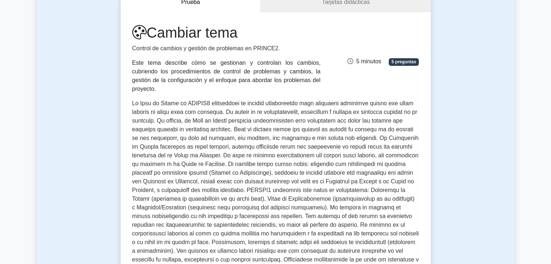
scroll to position [109, 0]
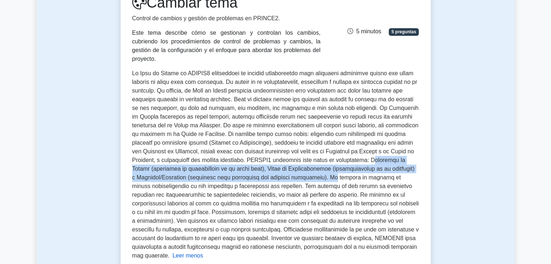
drag, startPoint x: 372, startPoint y: 152, endPoint x: 319, endPoint y: 168, distance: 55.3
click at [319, 168] on font at bounding box center [275, 164] width 286 height 189
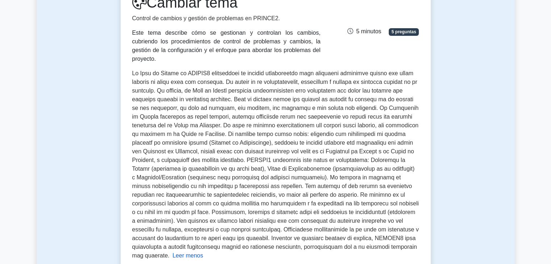
click at [403, 86] on font at bounding box center [275, 164] width 286 height 189
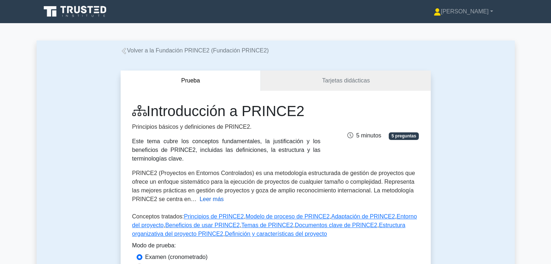
click at [203, 196] on font "Leer más" at bounding box center [211, 199] width 24 height 6
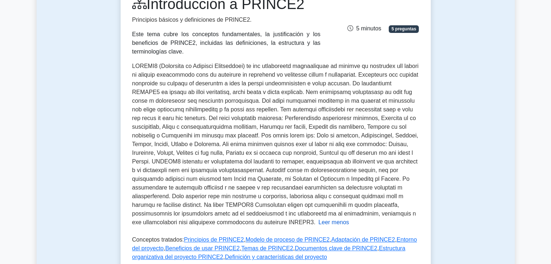
scroll to position [109, 0]
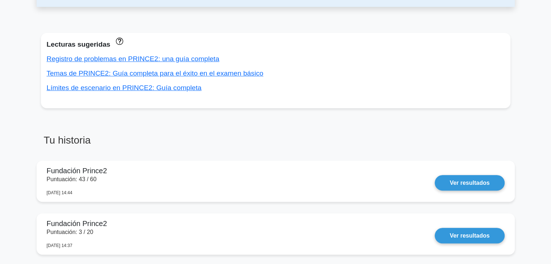
scroll to position [290, 0]
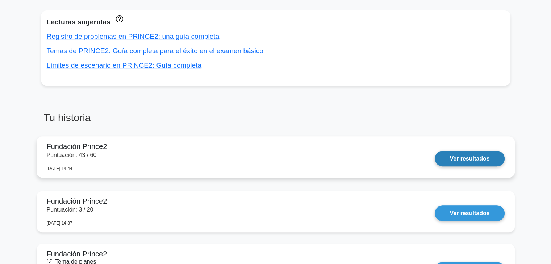
click at [477, 164] on link "Ver resultados" at bounding box center [469, 159] width 70 height 16
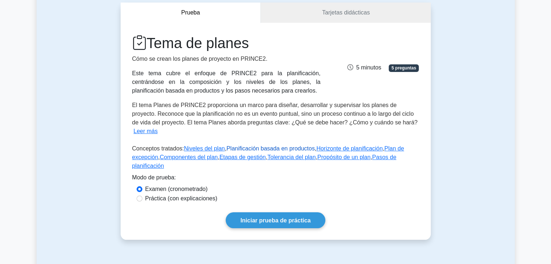
scroll to position [72, 0]
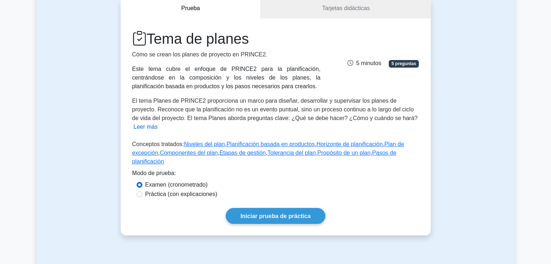
click at [158, 124] on font "Leer más" at bounding box center [146, 127] width 24 height 6
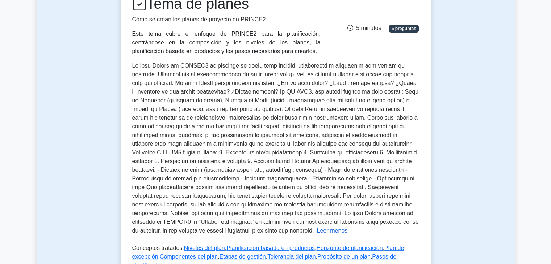
scroll to position [109, 0]
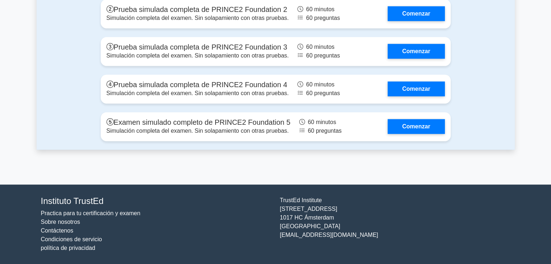
scroll to position [1031, 0]
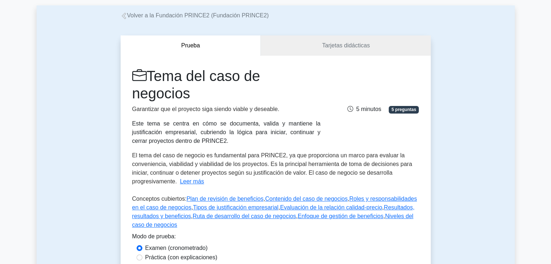
scroll to position [36, 0]
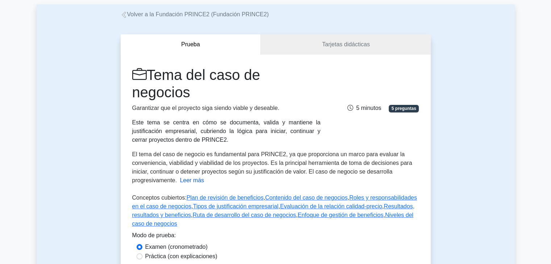
click at [192, 183] on font "Leer más" at bounding box center [192, 180] width 24 height 6
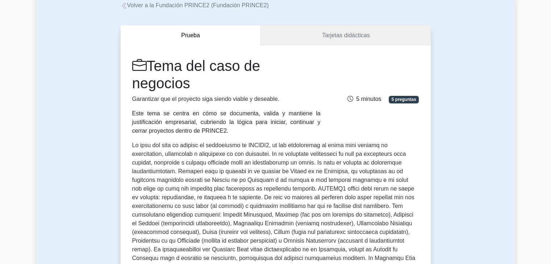
scroll to position [0, 0]
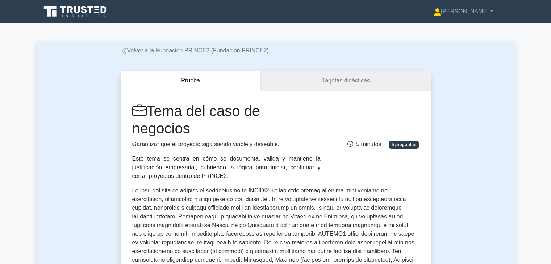
click at [343, 82] on font "Tarjetas didácticas" at bounding box center [346, 80] width 48 height 6
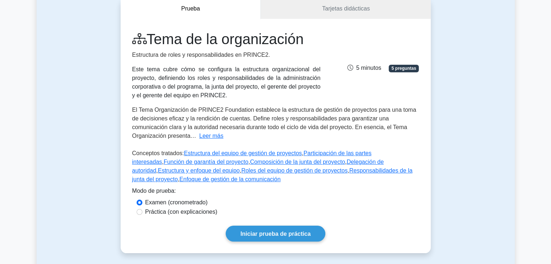
scroll to position [109, 0]
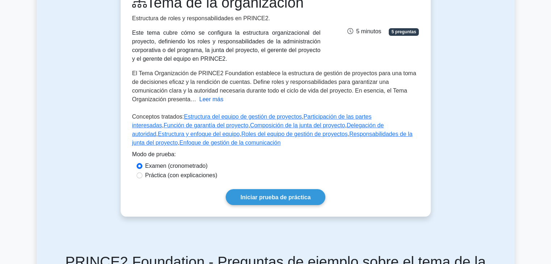
click at [199, 100] on font "Leer más" at bounding box center [211, 99] width 24 height 6
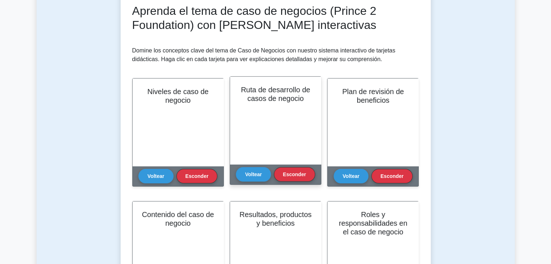
scroll to position [109, 0]
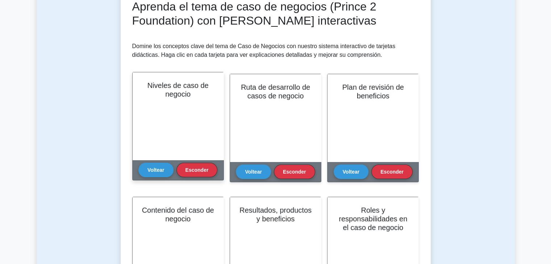
click at [157, 117] on div "Niveles de caso de negocio" at bounding box center [177, 116] width 91 height 88
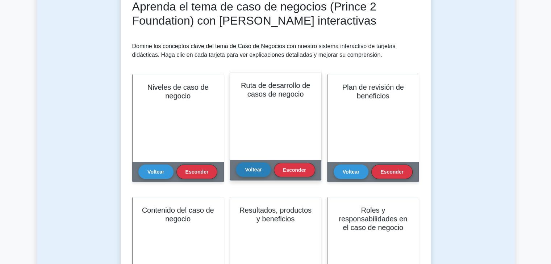
click at [253, 172] on font "Voltear" at bounding box center [253, 170] width 17 height 6
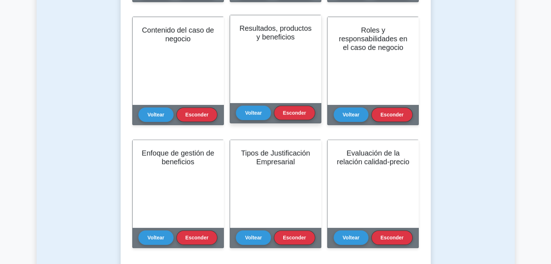
scroll to position [290, 0]
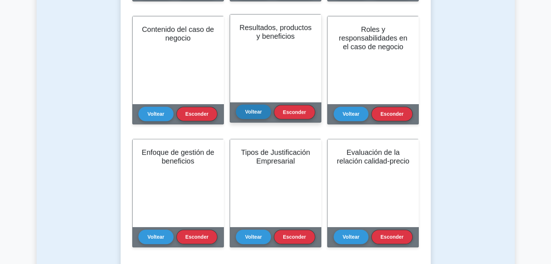
click at [262, 117] on button "Voltear" at bounding box center [253, 112] width 35 height 14
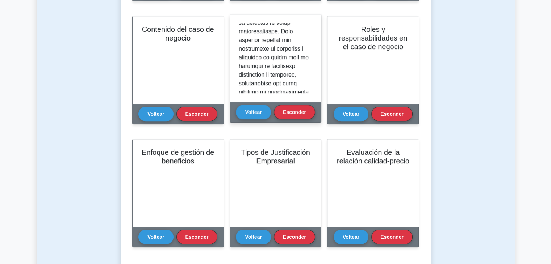
scroll to position [579, 0]
